Goal: Task Accomplishment & Management: Use online tool/utility

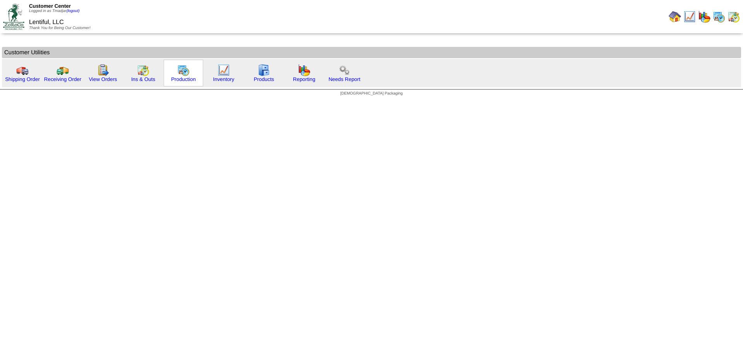
click at [185, 71] on img at bounding box center [183, 70] width 12 height 12
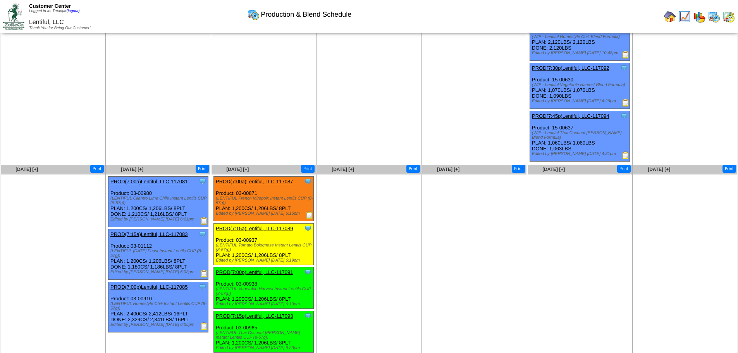
scroll to position [256, 0]
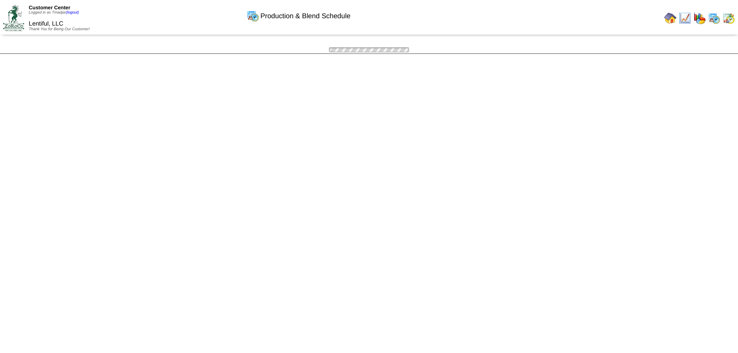
scroll to position [256, 0]
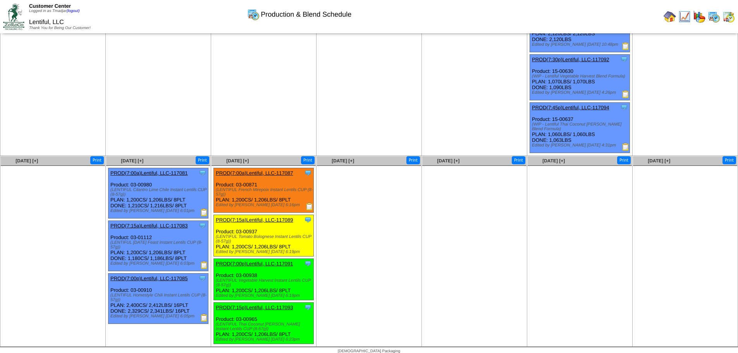
click at [308, 203] on img at bounding box center [310, 207] width 8 height 8
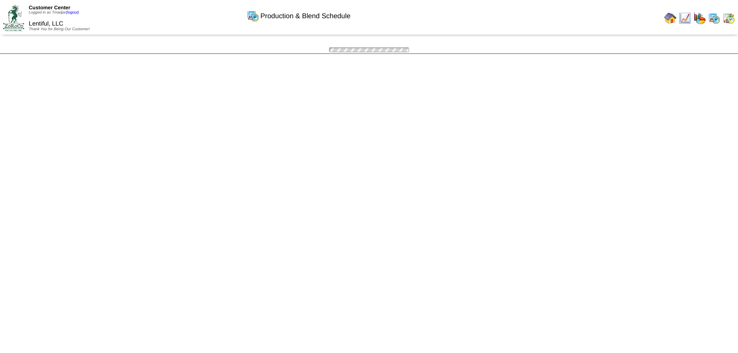
scroll to position [256, 0]
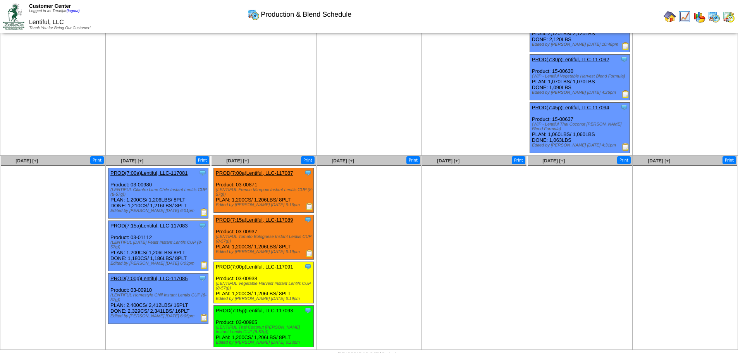
click at [307, 249] on img at bounding box center [310, 253] width 8 height 8
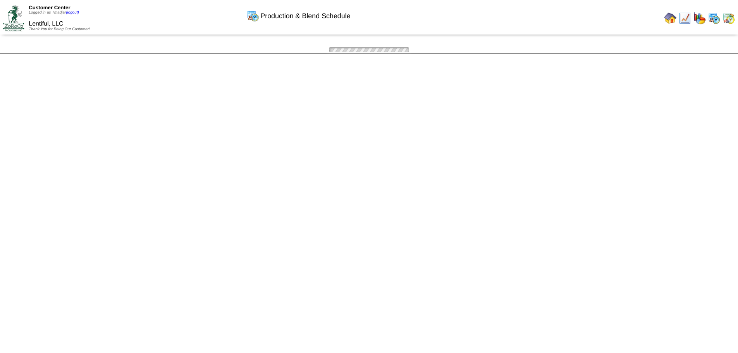
scroll to position [256, 0]
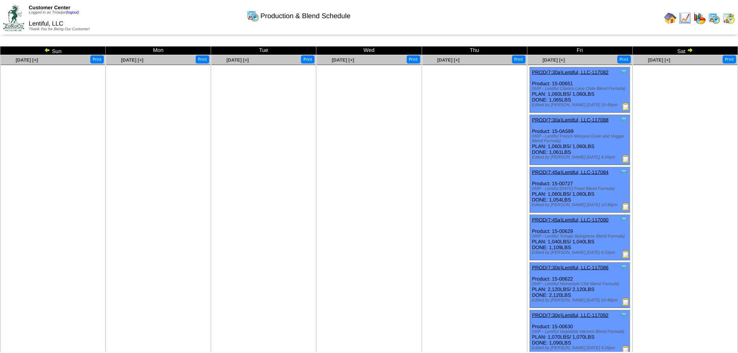
scroll to position [256, 0]
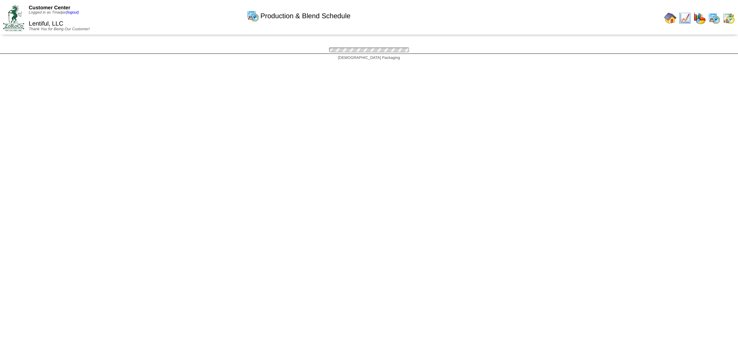
scroll to position [256, 0]
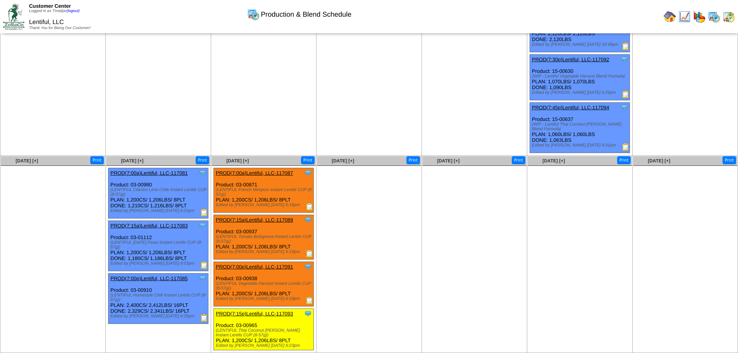
click at [310, 296] on img at bounding box center [310, 300] width 8 height 8
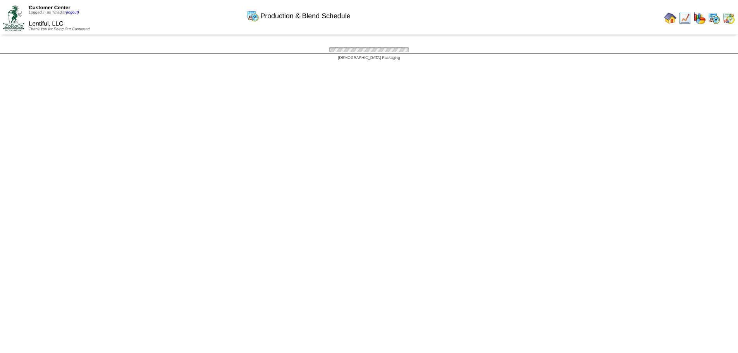
scroll to position [256, 0]
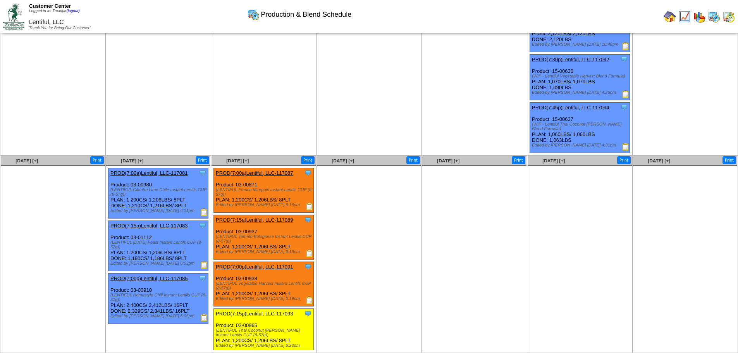
scroll to position [263, 0]
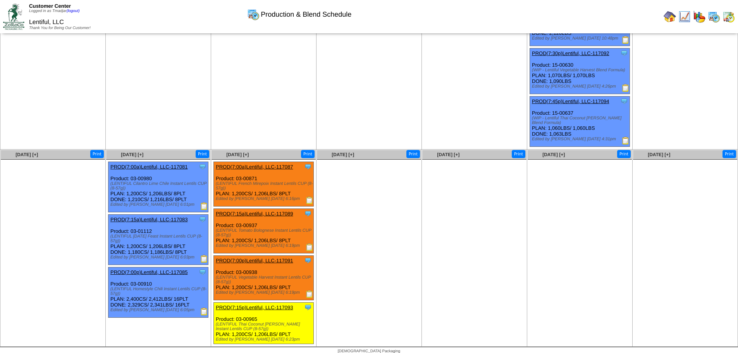
click at [309, 196] on img at bounding box center [310, 200] width 8 height 8
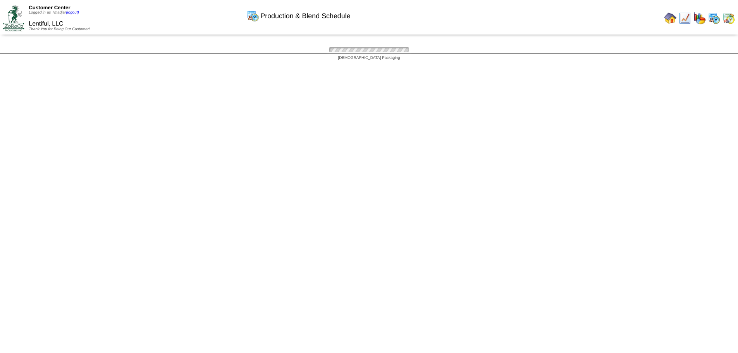
scroll to position [263, 0]
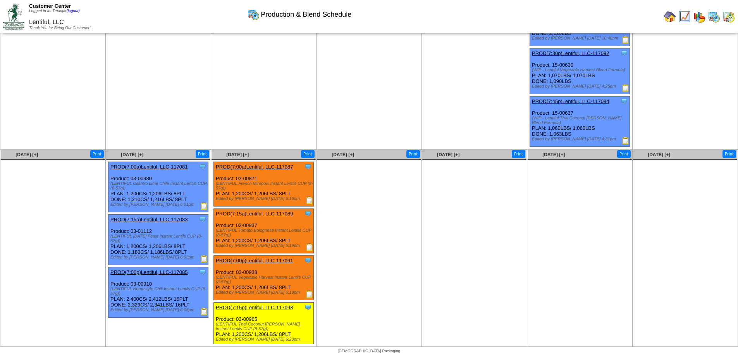
click at [308, 290] on img at bounding box center [310, 294] width 8 height 8
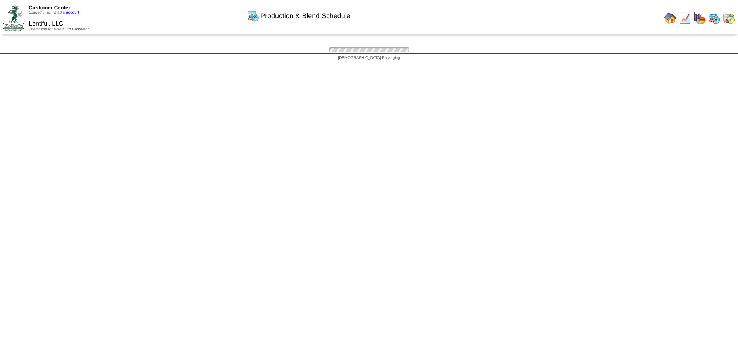
scroll to position [263, 0]
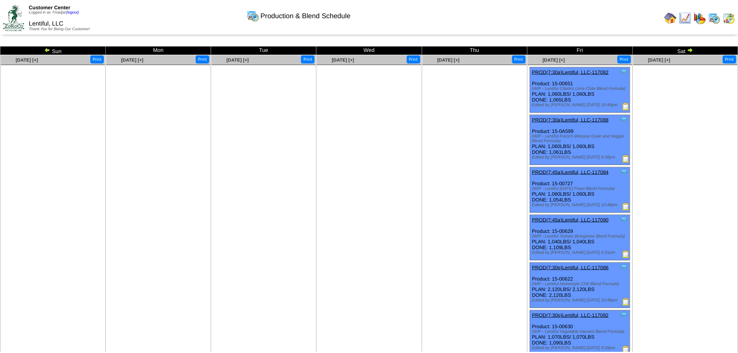
scroll to position [263, 0]
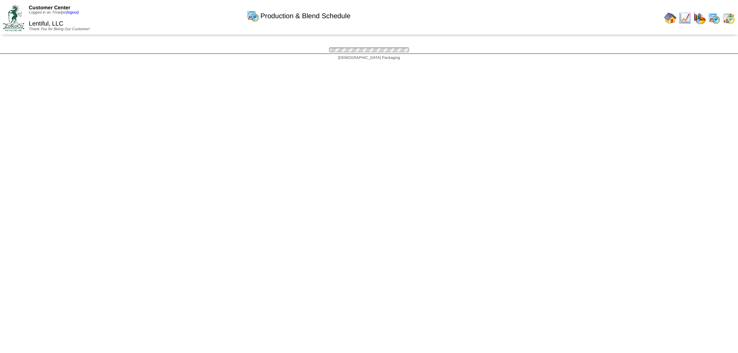
scroll to position [263, 0]
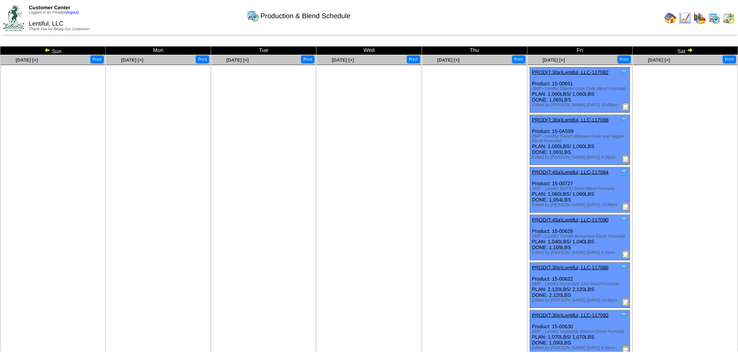
scroll to position [263, 0]
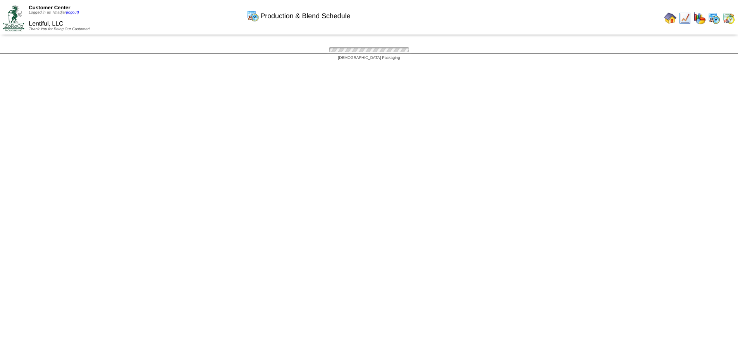
scroll to position [263, 0]
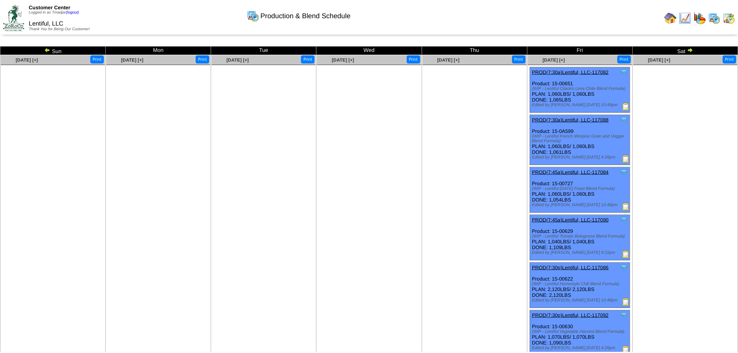
scroll to position [263, 0]
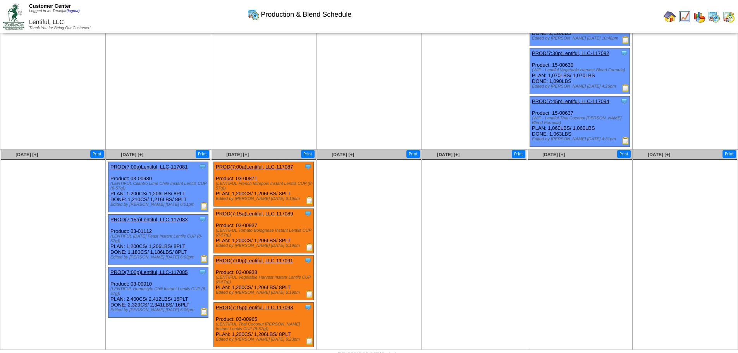
click at [308, 337] on img at bounding box center [310, 341] width 8 height 8
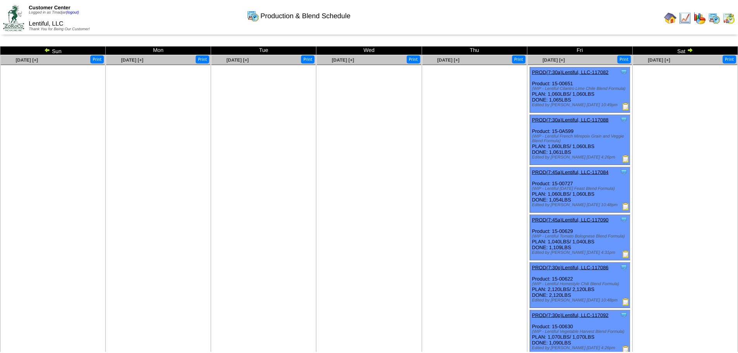
scroll to position [263, 0]
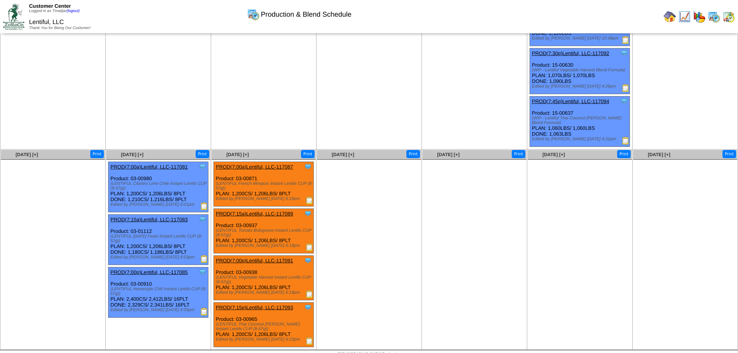
scroll to position [263, 0]
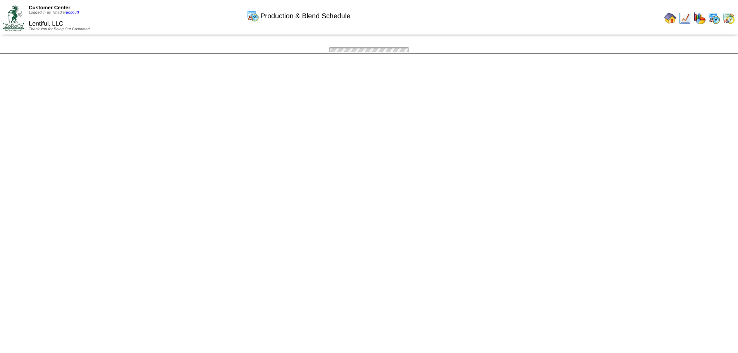
scroll to position [263, 0]
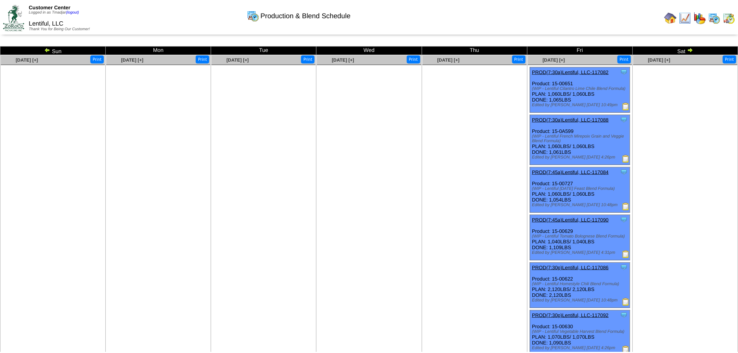
scroll to position [263, 0]
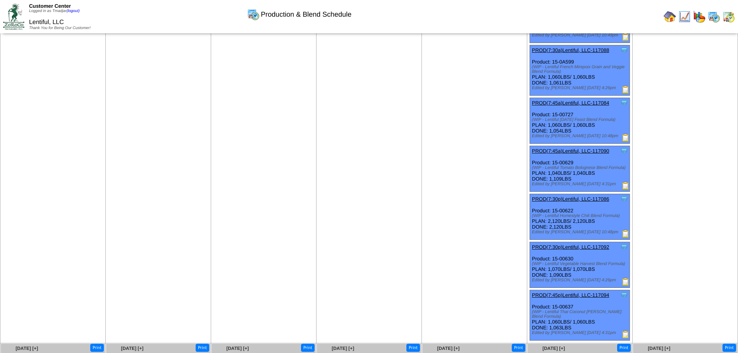
scroll to position [224, 0]
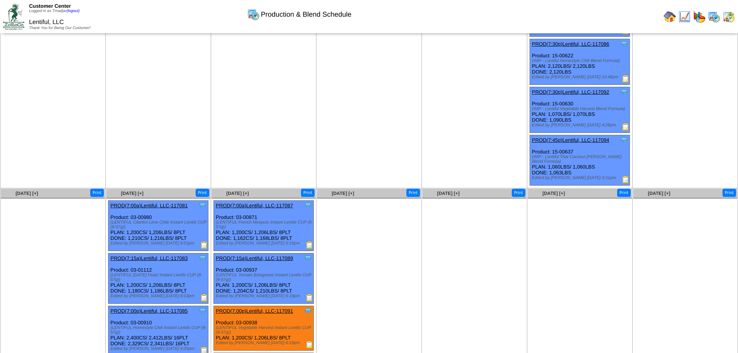
click at [307, 241] on img at bounding box center [310, 245] width 8 height 8
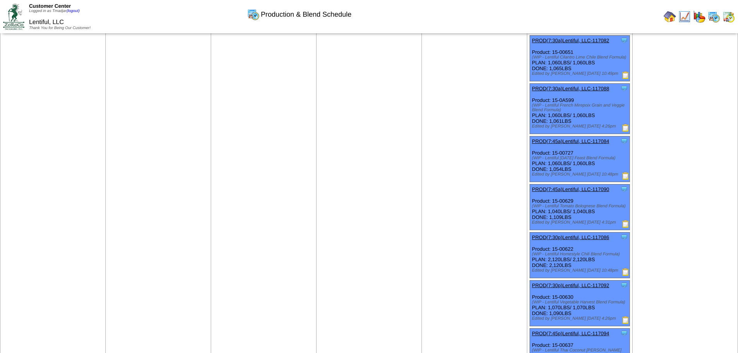
scroll to position [30, 0]
click at [624, 129] on img at bounding box center [625, 128] width 8 height 8
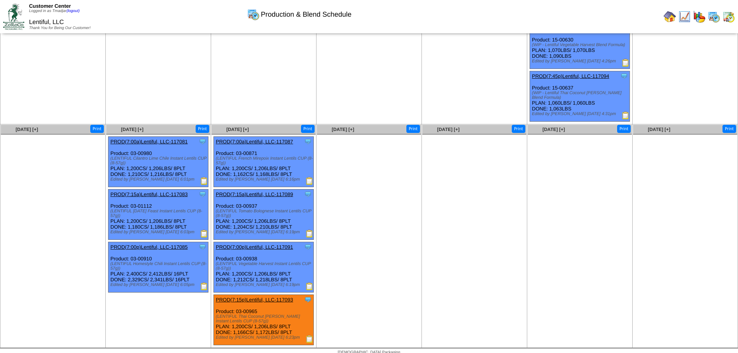
scroll to position [289, 0]
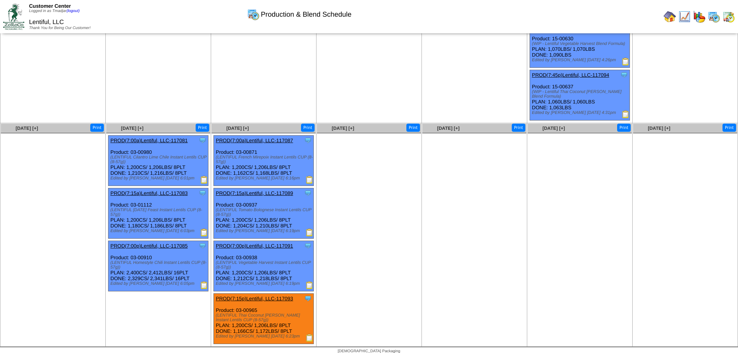
click at [309, 228] on img at bounding box center [310, 232] width 8 height 8
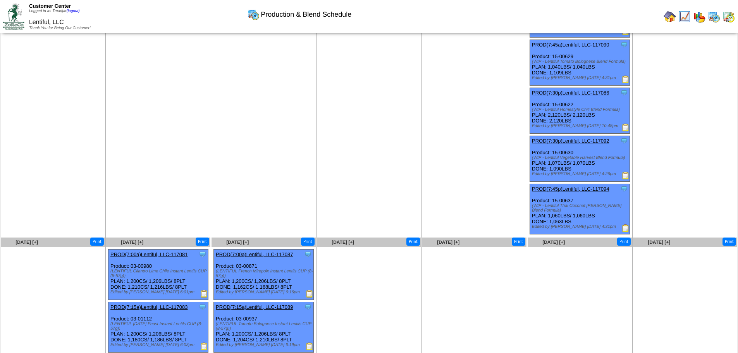
scroll to position [57, 0]
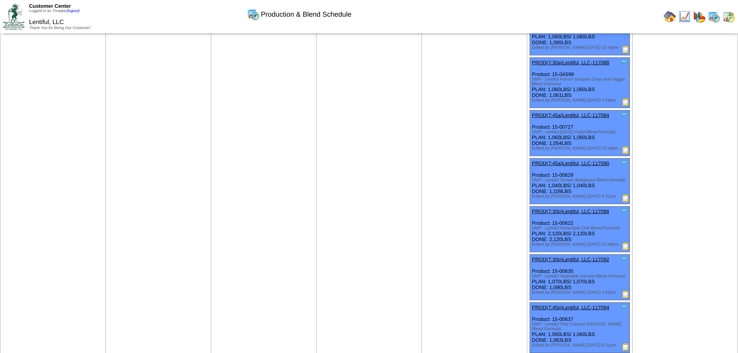
click at [628, 198] on img at bounding box center [625, 198] width 8 height 8
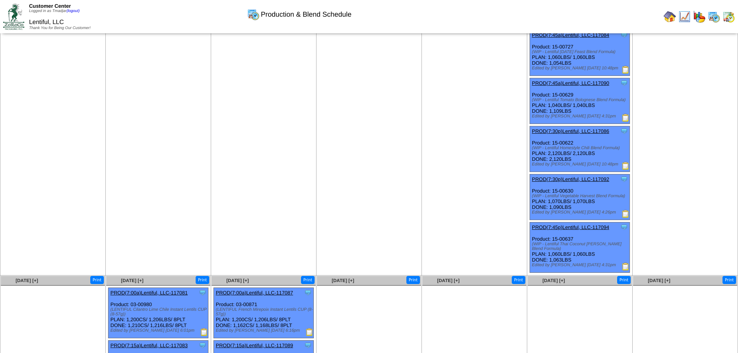
scroll to position [289, 0]
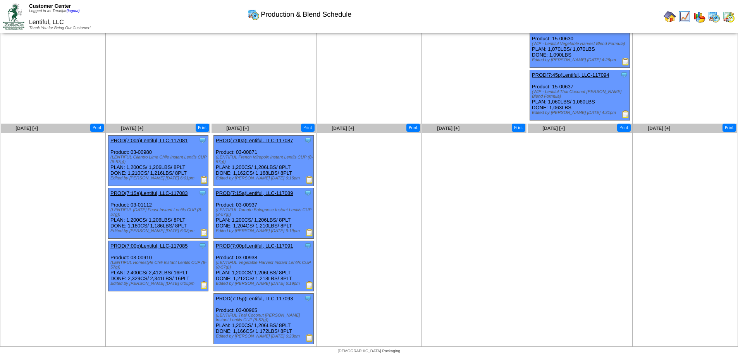
click at [307, 281] on img at bounding box center [310, 285] width 8 height 8
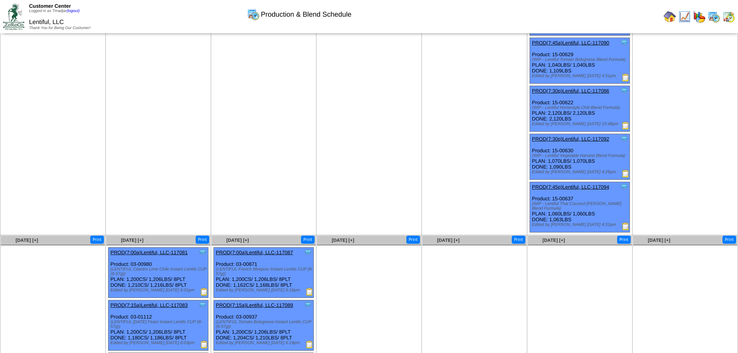
scroll to position [173, 0]
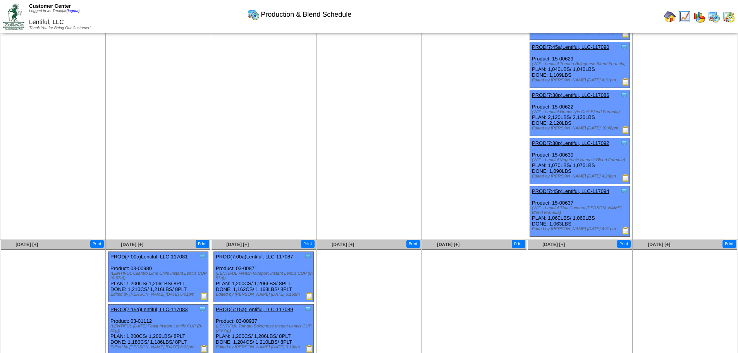
click at [625, 177] on img at bounding box center [625, 178] width 8 height 8
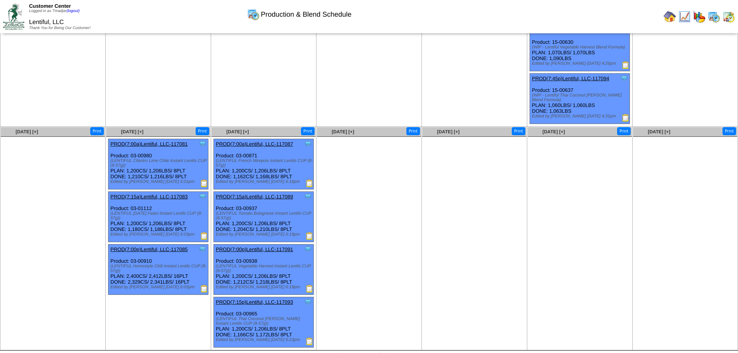
scroll to position [289, 0]
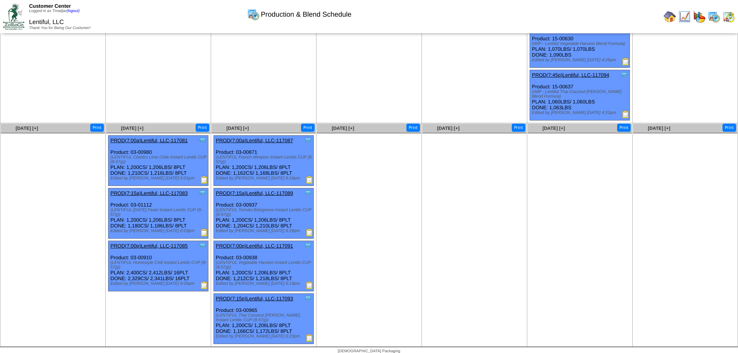
click at [308, 334] on img at bounding box center [310, 338] width 8 height 8
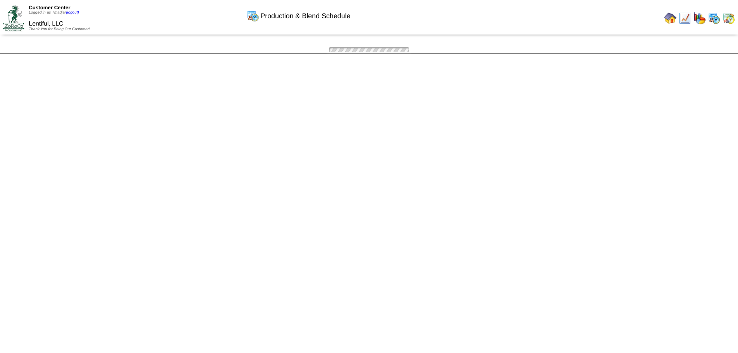
scroll to position [289, 0]
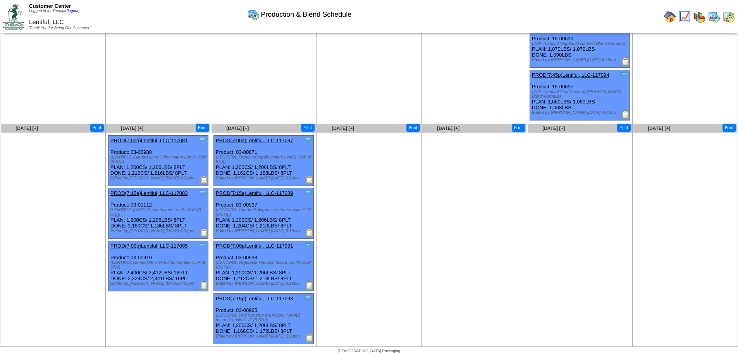
click at [623, 110] on img at bounding box center [625, 114] width 8 height 8
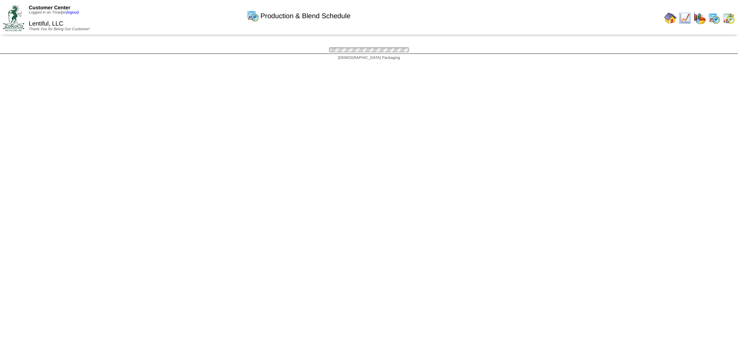
scroll to position [289, 0]
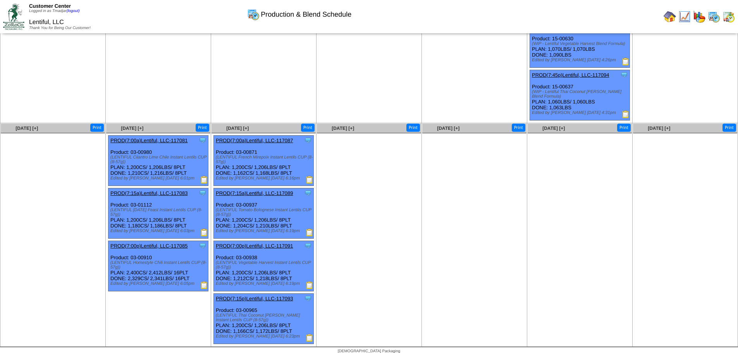
click at [311, 334] on img at bounding box center [310, 338] width 8 height 8
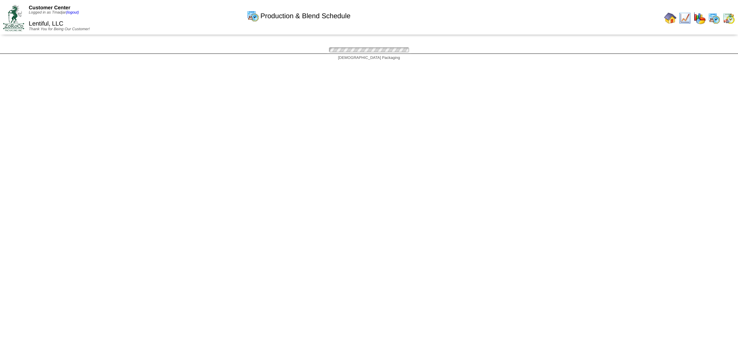
scroll to position [289, 0]
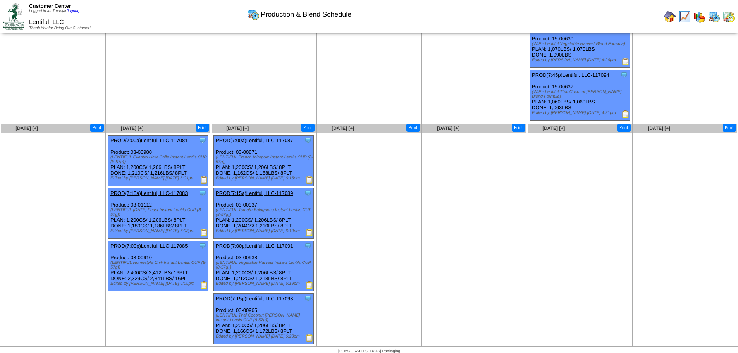
click at [625, 110] on img at bounding box center [625, 114] width 8 height 8
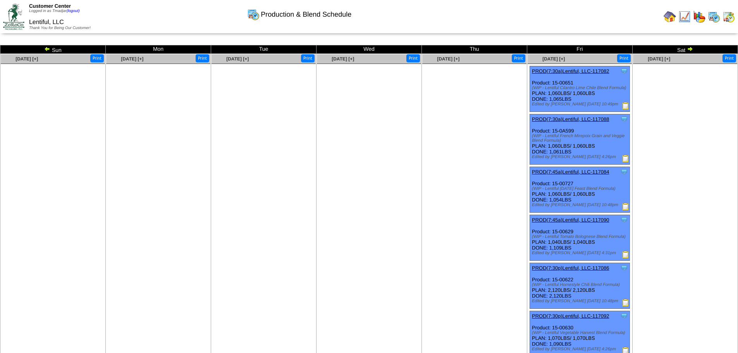
click at [726, 17] on img at bounding box center [728, 16] width 12 height 12
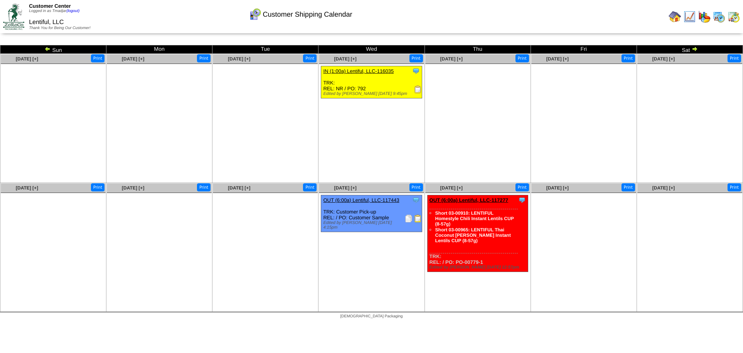
click at [674, 17] on img at bounding box center [675, 16] width 12 height 12
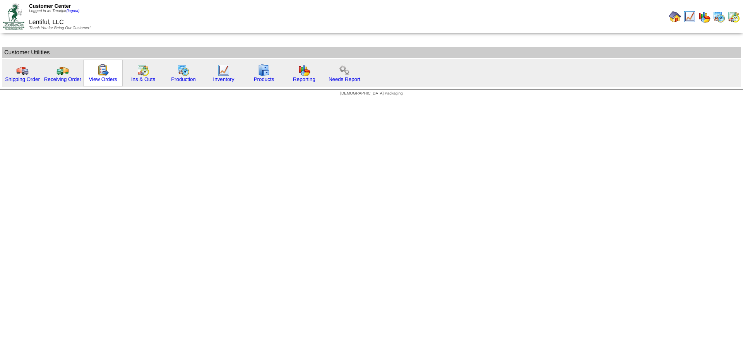
click at [100, 72] on img at bounding box center [103, 70] width 12 height 12
